Goal: Ask a question

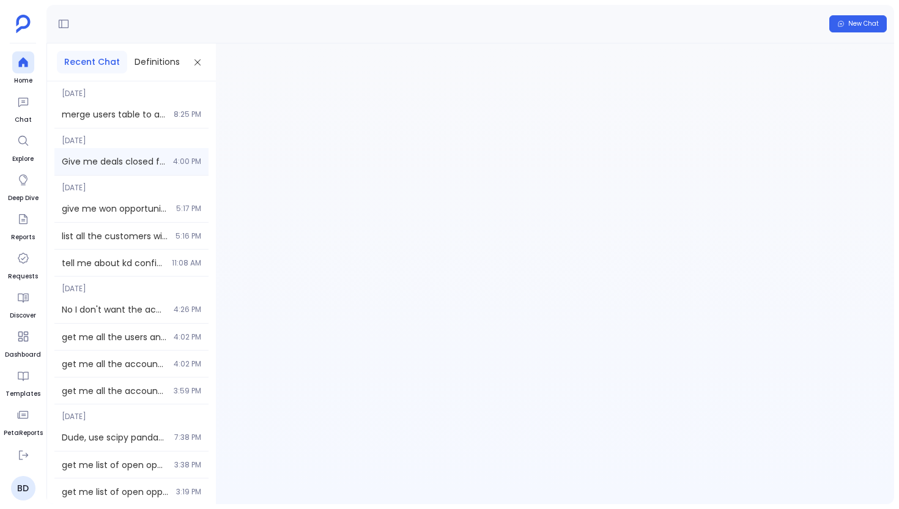
click at [113, 169] on div "Give me deals closed for last 2 years. 4:00 PM" at bounding box center [131, 161] width 154 height 27
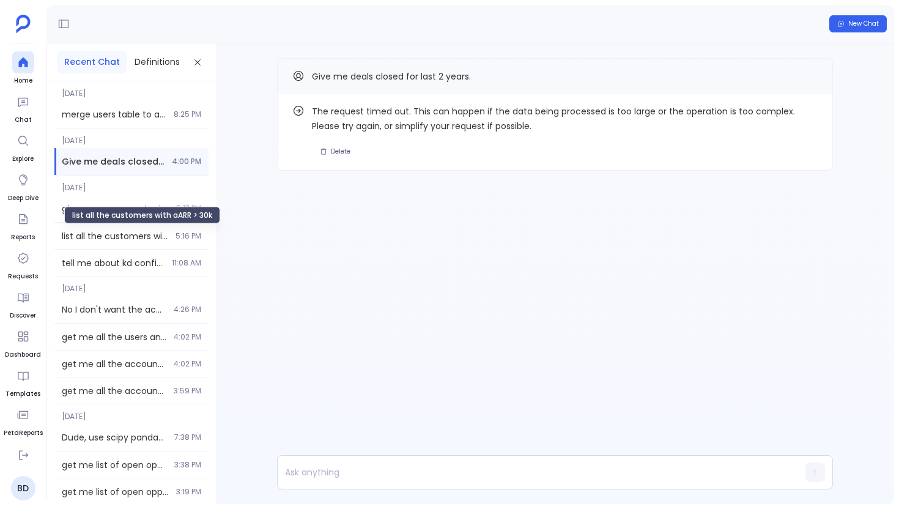
click at [130, 207] on div "list all the customers with aARR > 30k" at bounding box center [142, 215] width 156 height 17
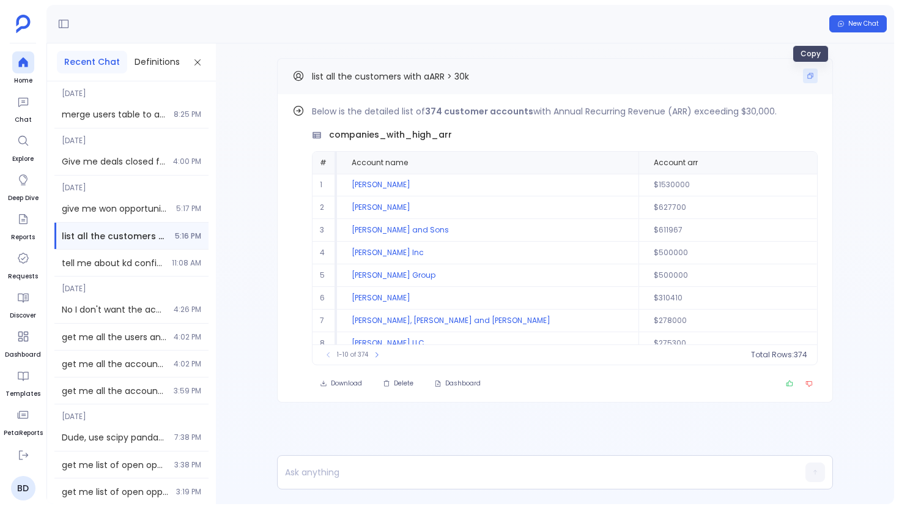
click at [809, 76] on icon "Copy" at bounding box center [810, 75] width 7 height 7
click at [24, 76] on span "Home" at bounding box center [23, 81] width 22 height 10
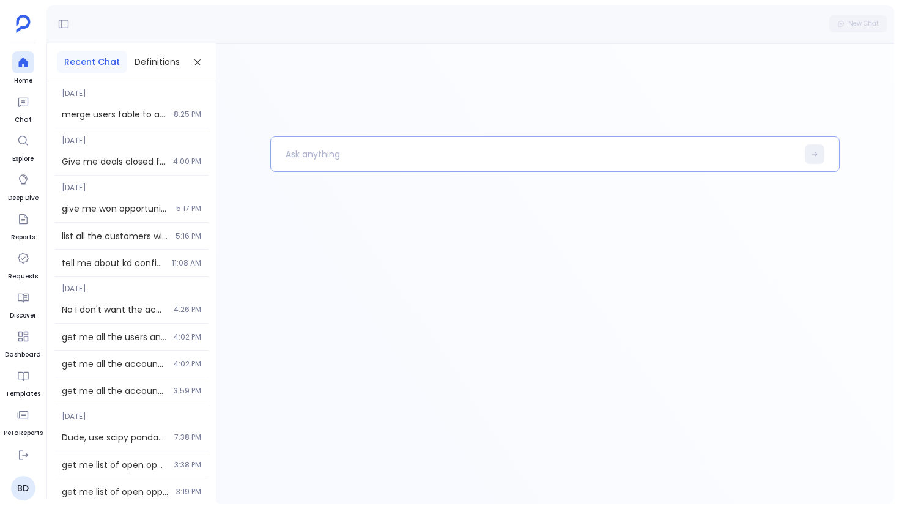
click at [362, 163] on p at bounding box center [534, 154] width 527 height 32
